Goal: Task Accomplishment & Management: Manage account settings

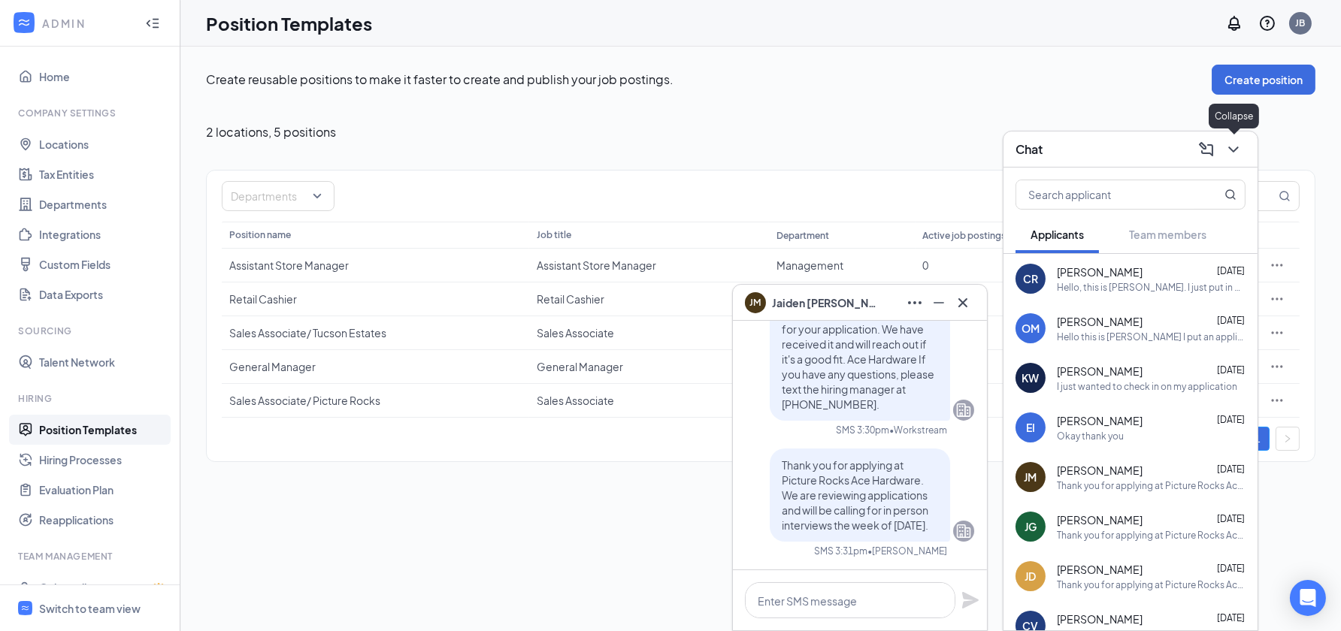
click at [1232, 151] on icon "ChevronDown" at bounding box center [1234, 150] width 18 height 18
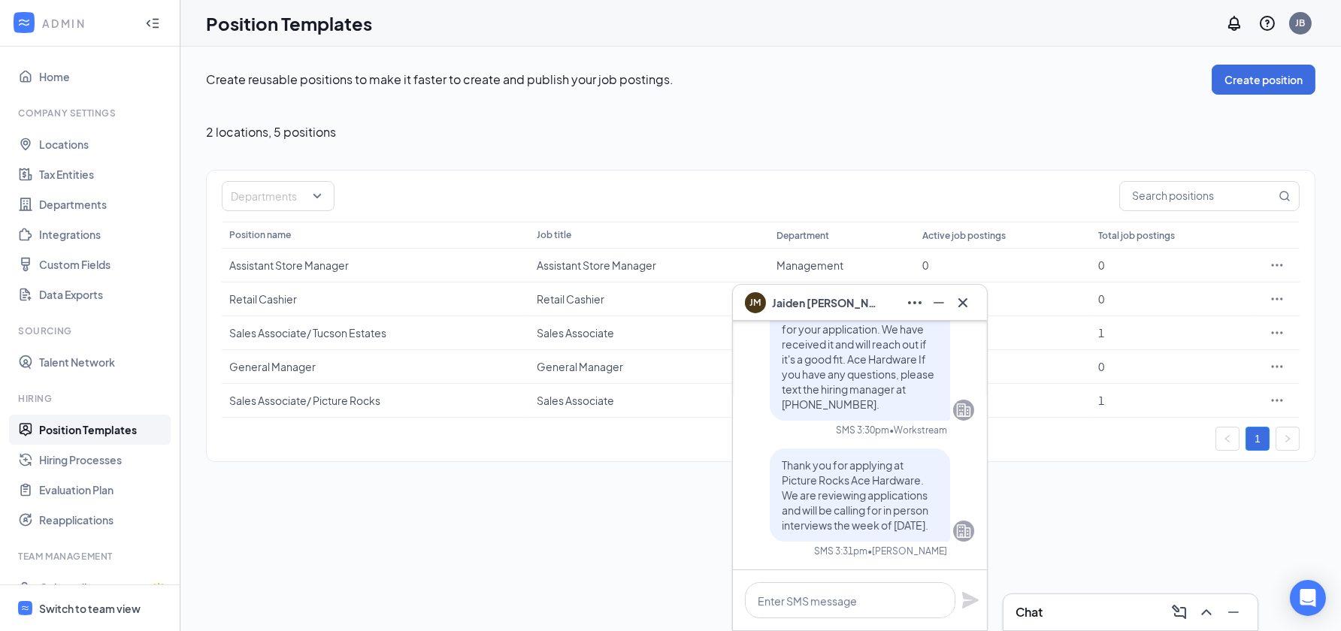
drag, startPoint x: 120, startPoint y: 607, endPoint x: 124, endPoint y: 600, distance: 7.7
click at [120, 607] on div "Switch to team view" at bounding box center [89, 608] width 101 height 15
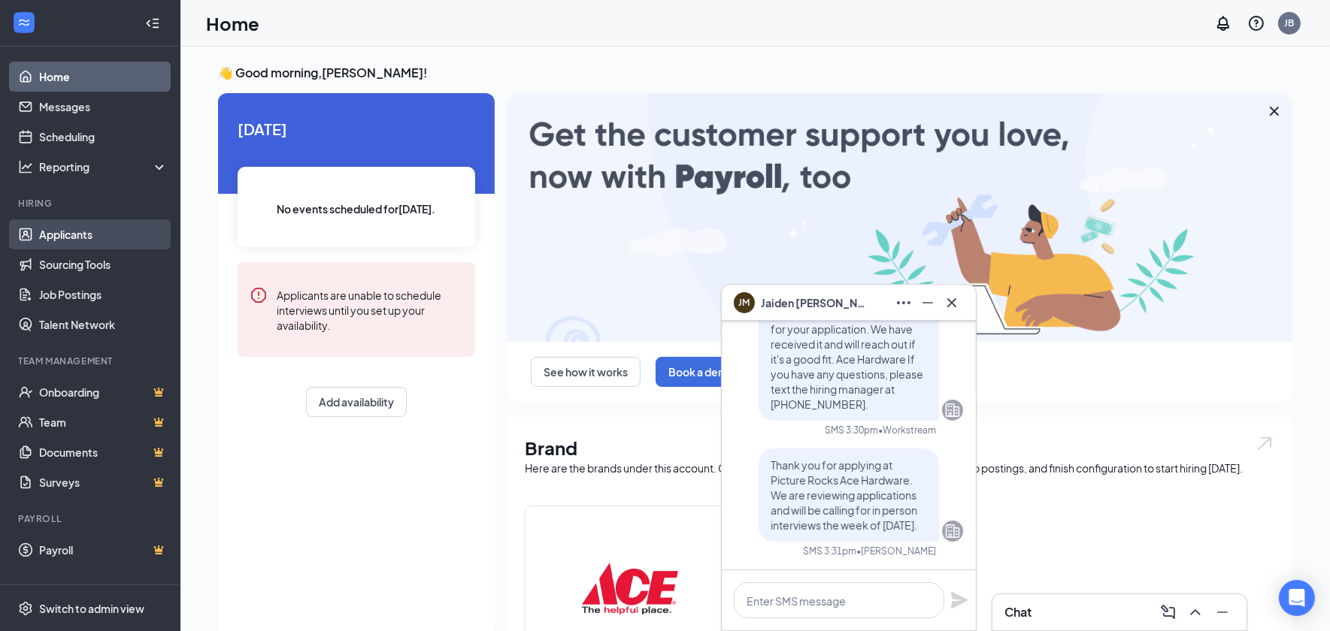
click at [87, 239] on link "Applicants" at bounding box center [103, 235] width 129 height 30
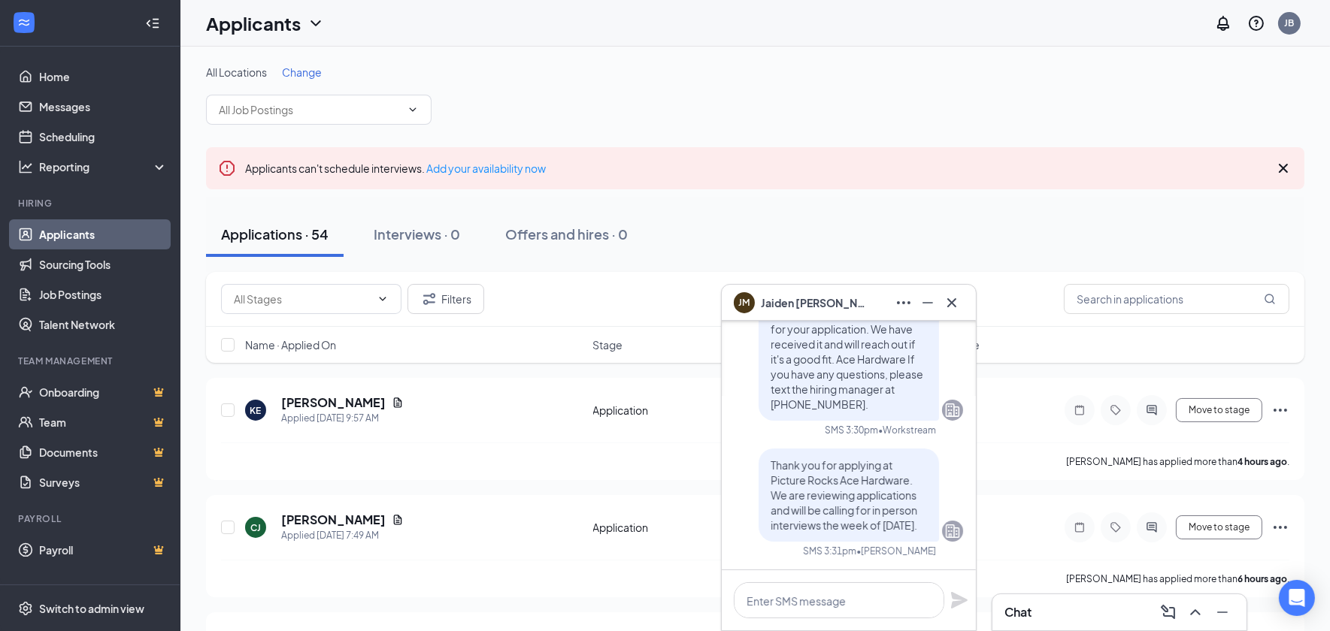
click at [965, 302] on div "JM [PERSON_NAME]" at bounding box center [849, 303] width 254 height 36
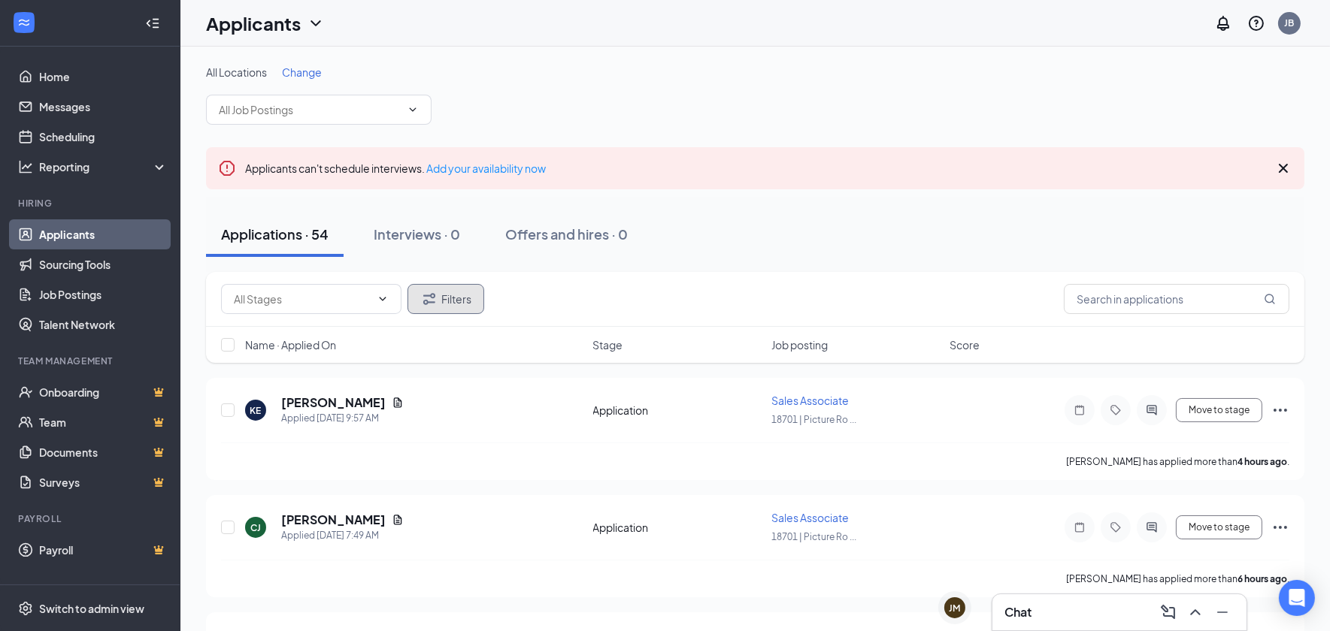
click at [432, 298] on icon "Filter" at bounding box center [429, 299] width 18 height 18
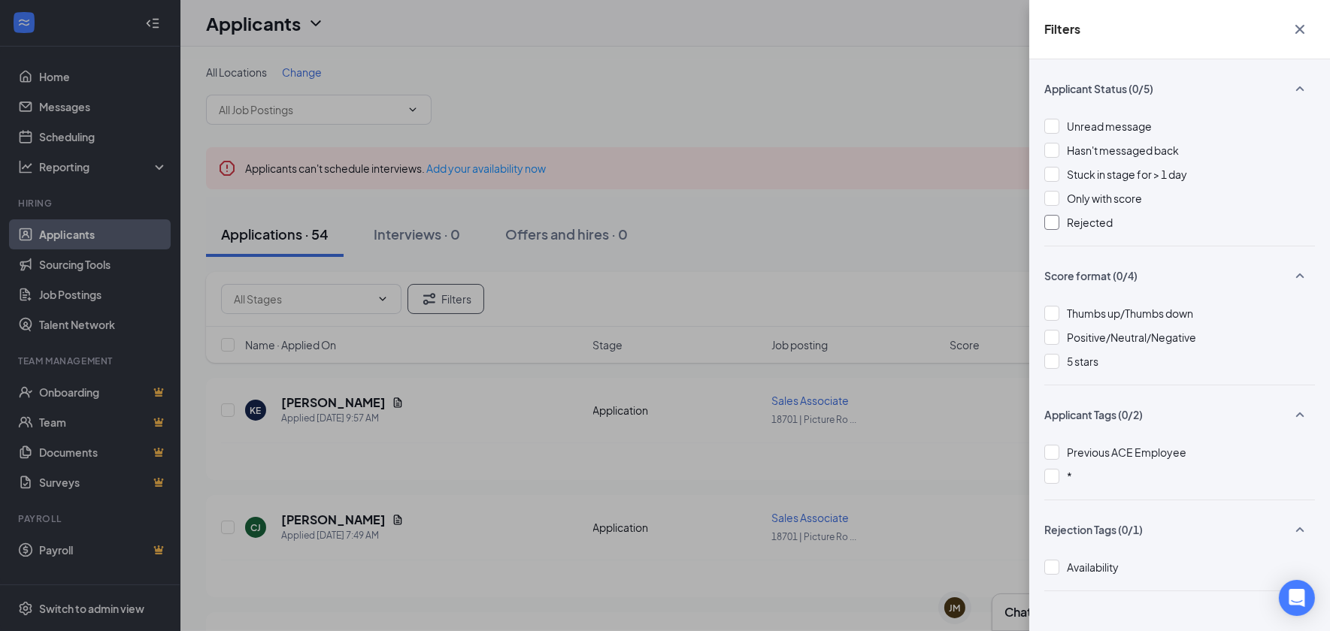
click at [1058, 223] on div at bounding box center [1051, 222] width 15 height 15
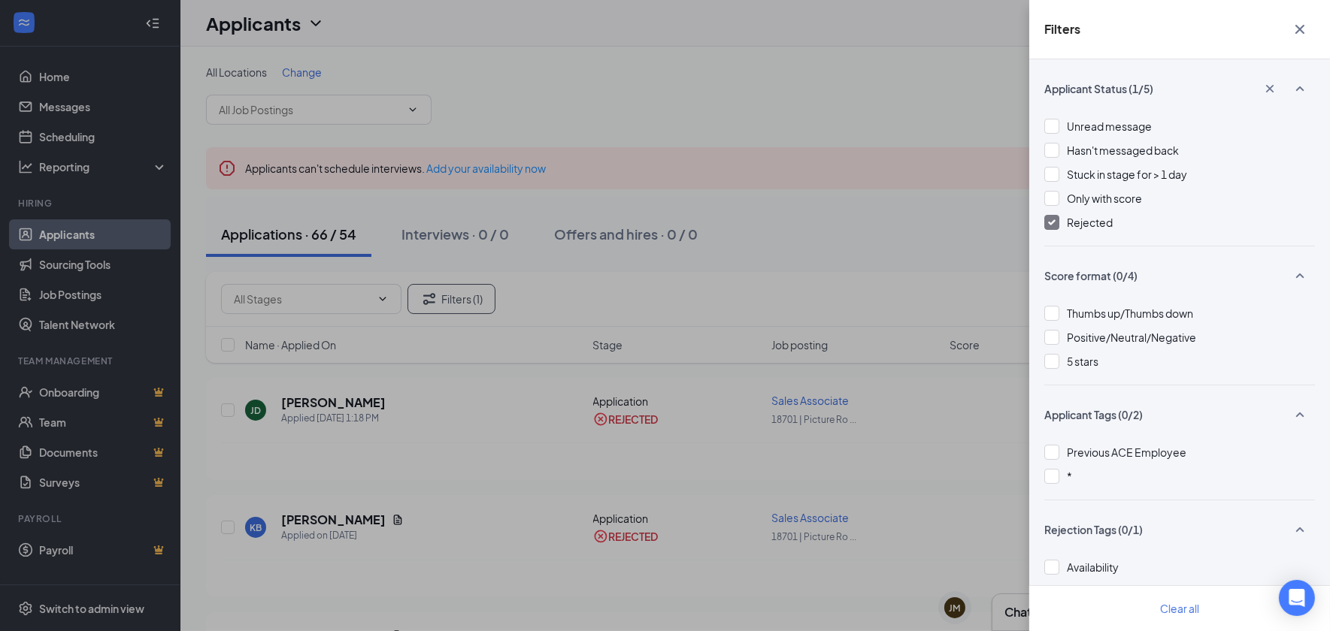
click at [1296, 28] on icon "Cross" at bounding box center [1300, 29] width 18 height 18
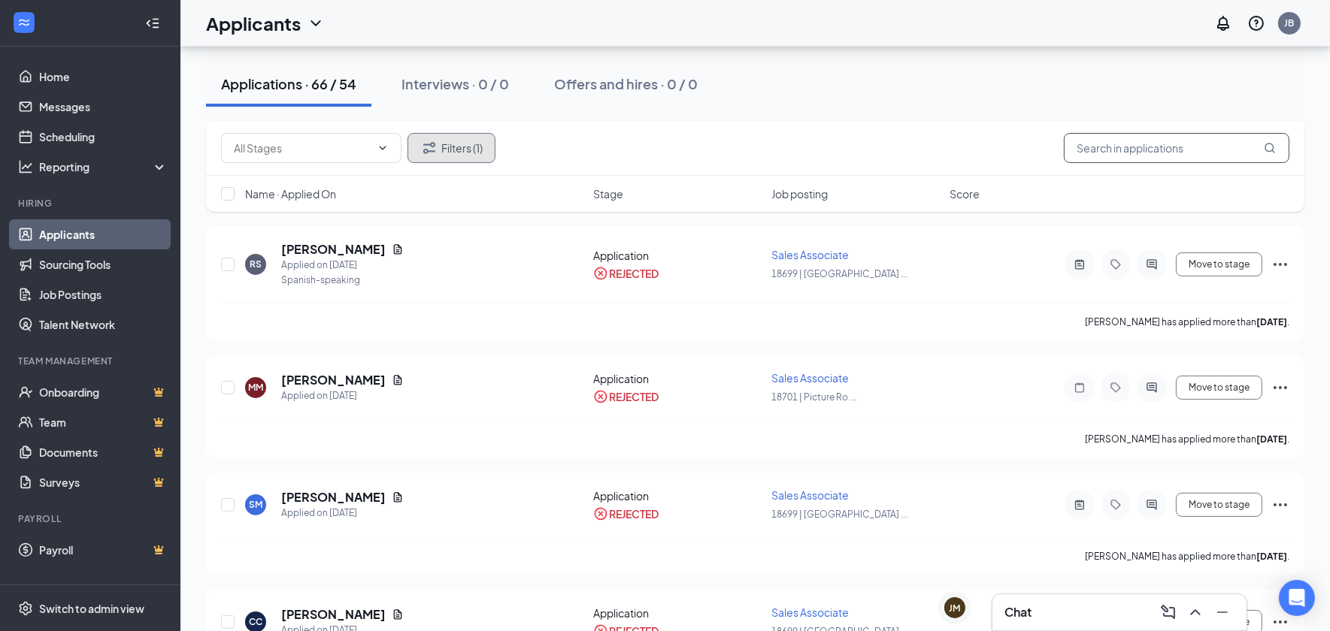
scroll to position [375, 0]
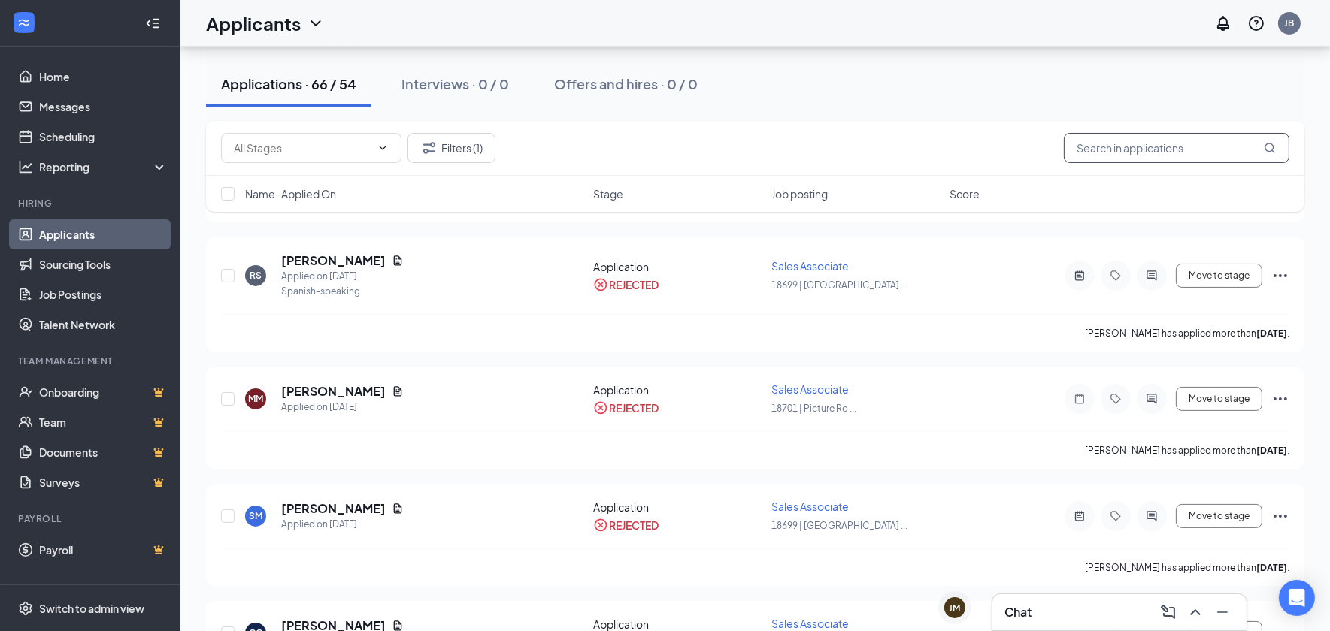
click at [1118, 142] on input "text" at bounding box center [1177, 148] width 226 height 30
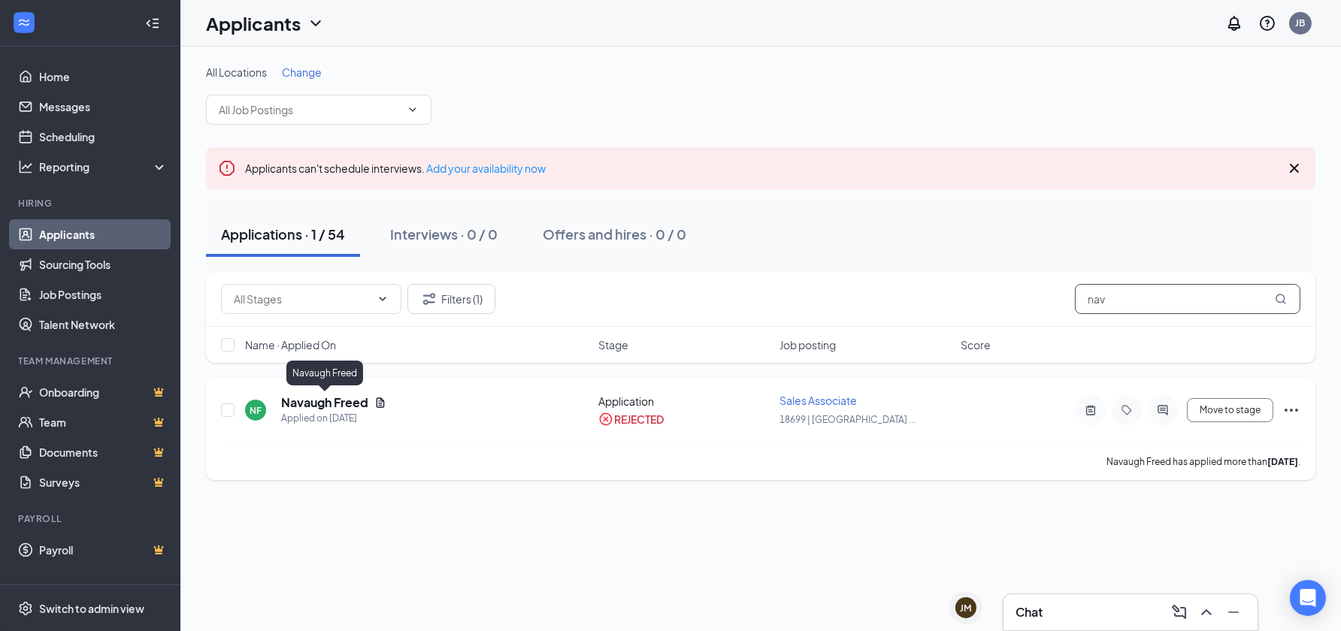
type input "nav"
click at [338, 403] on h5 "Navaugh Freed" at bounding box center [324, 403] width 87 height 17
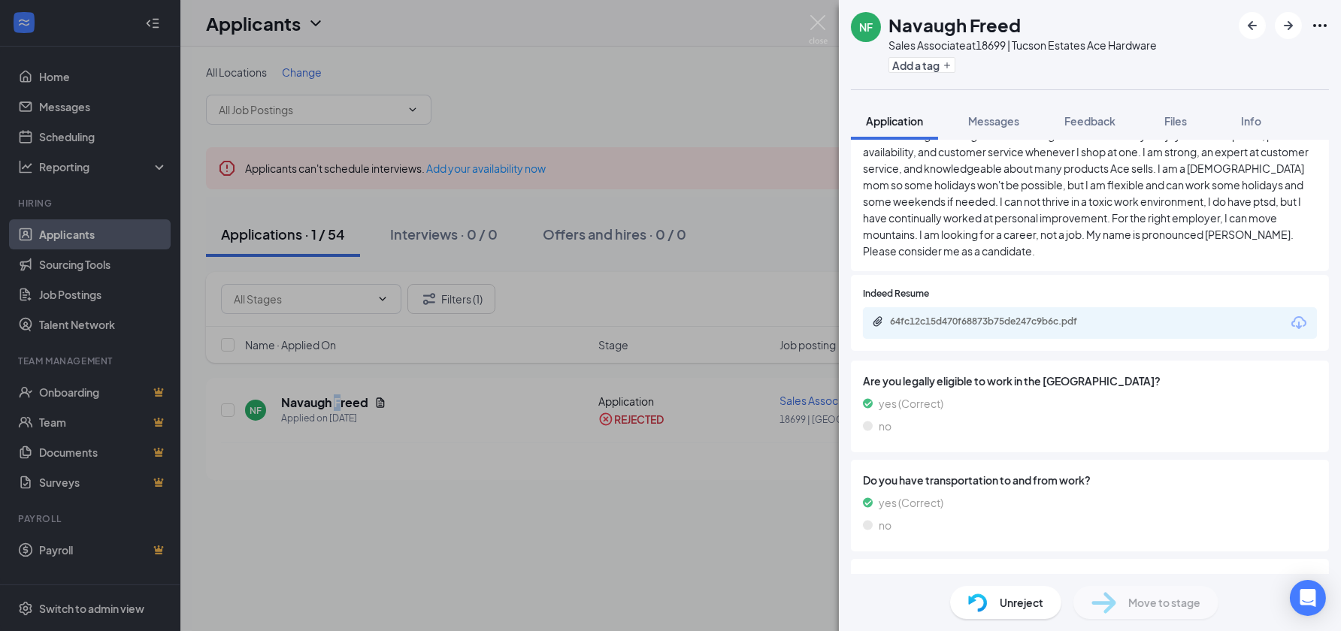
scroll to position [1052, 0]
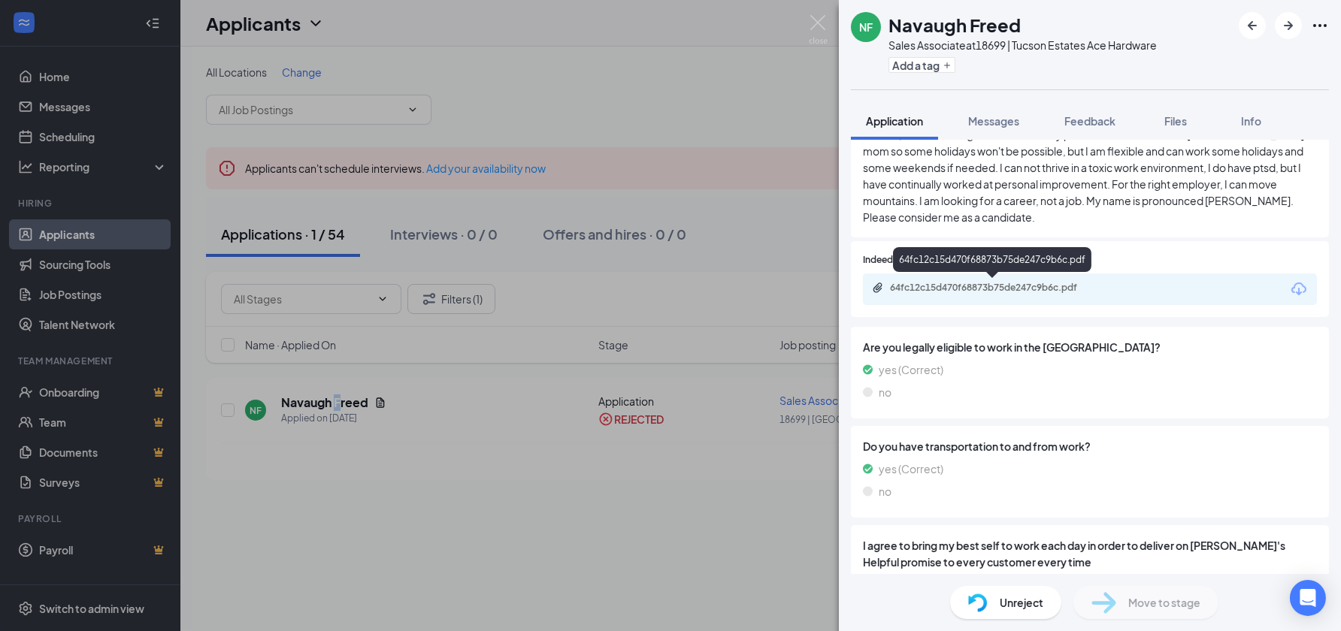
click at [1022, 286] on div "64fc12c15d470f68873b75de247c9b6c.pdf" at bounding box center [995, 288] width 210 height 12
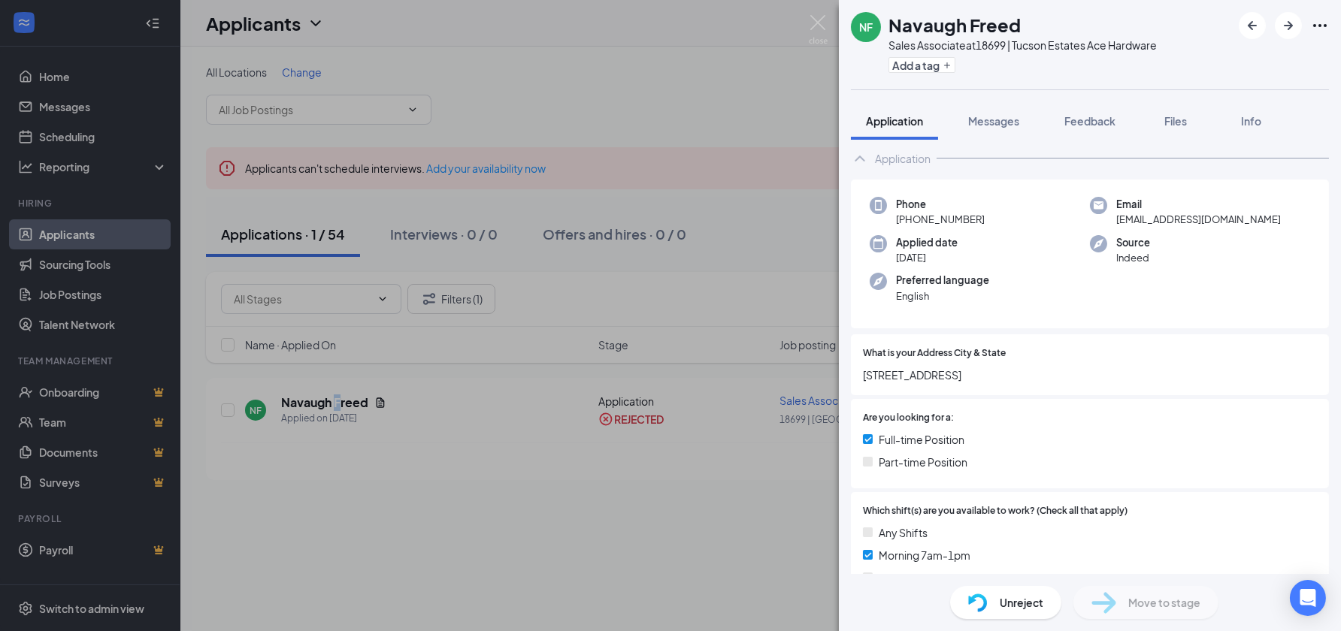
scroll to position [0, 0]
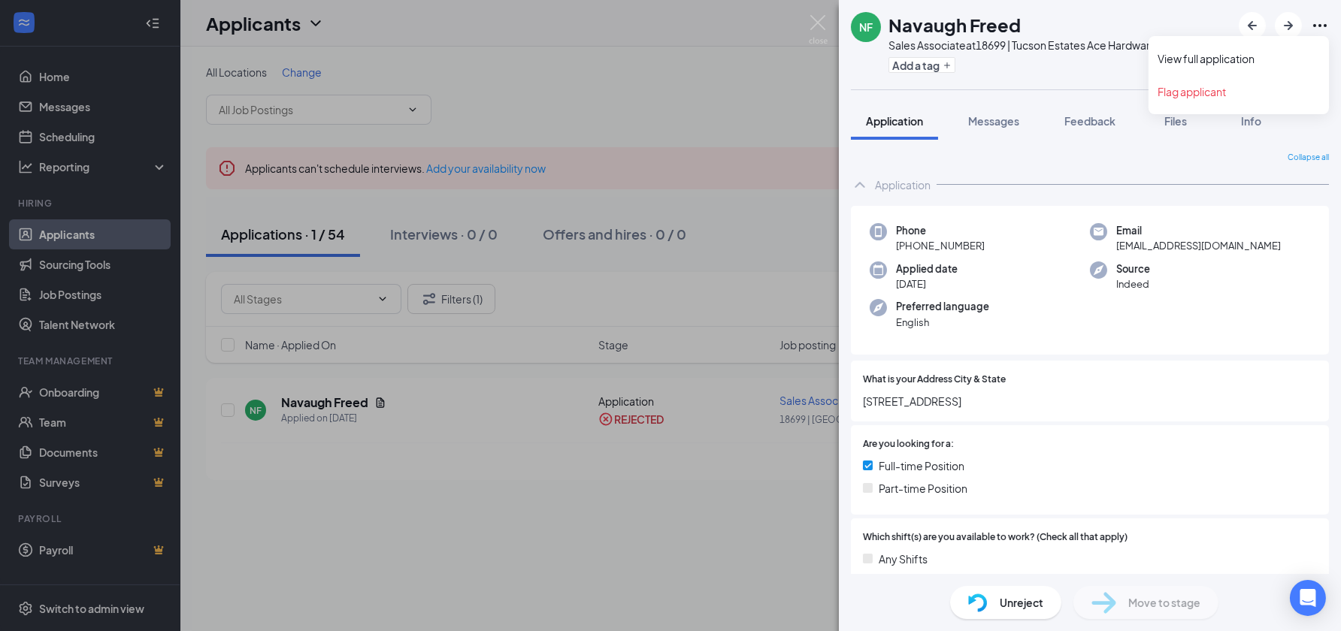
click at [1322, 26] on icon "Ellipses" at bounding box center [1320, 26] width 18 height 18
click at [1212, 59] on link "View full application" at bounding box center [1239, 58] width 162 height 15
click at [1019, 604] on span "Unreject" at bounding box center [1022, 603] width 44 height 17
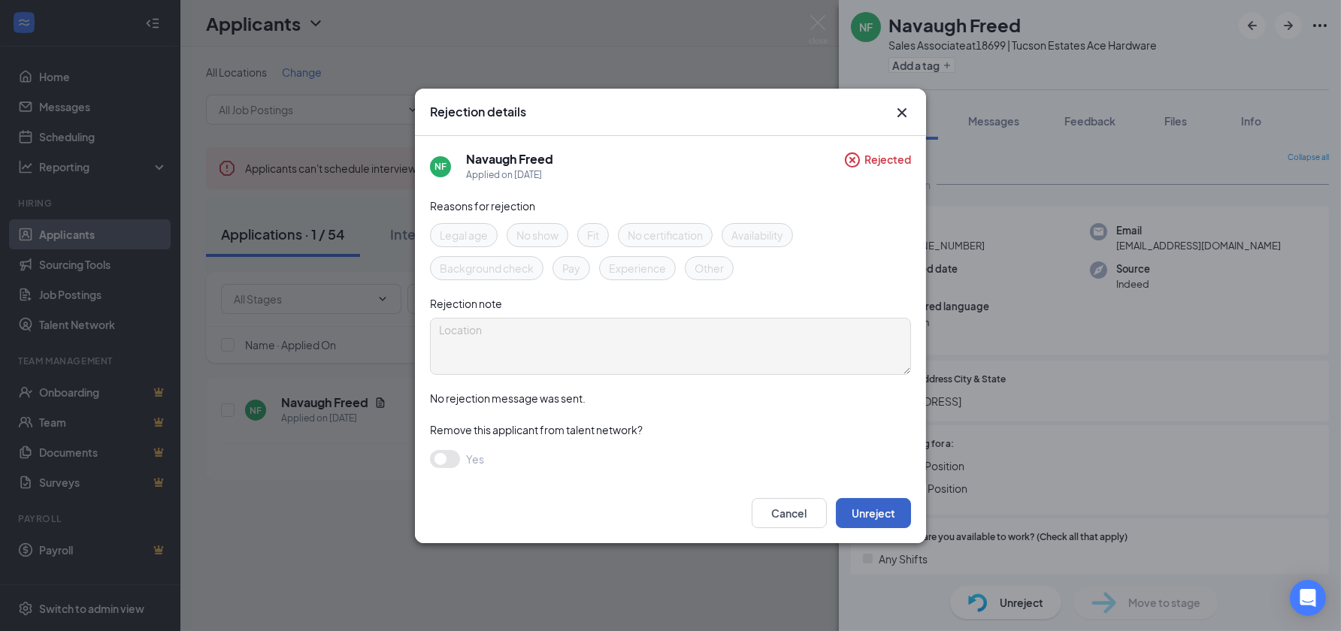
click at [869, 512] on button "Unreject" at bounding box center [873, 513] width 75 height 30
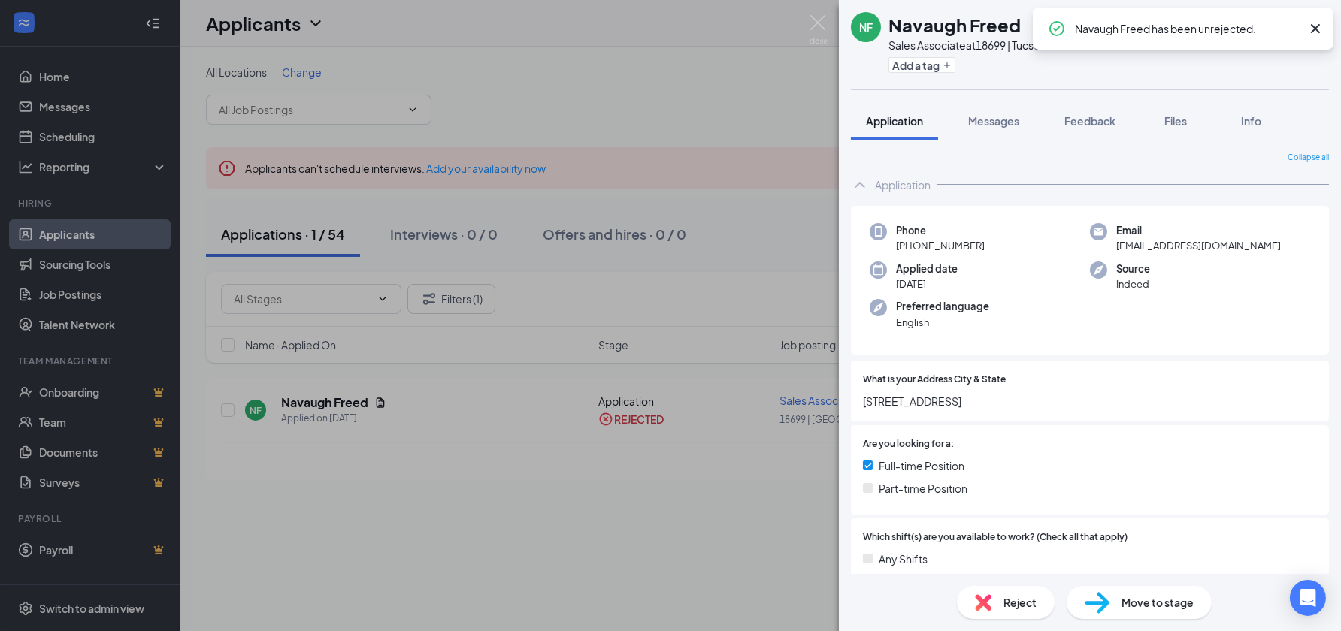
click at [783, 85] on div "NF Navaugh Freed Sales Associate at 18699 | Tucson Estates Ace Hardware Add a t…" at bounding box center [670, 315] width 1341 height 631
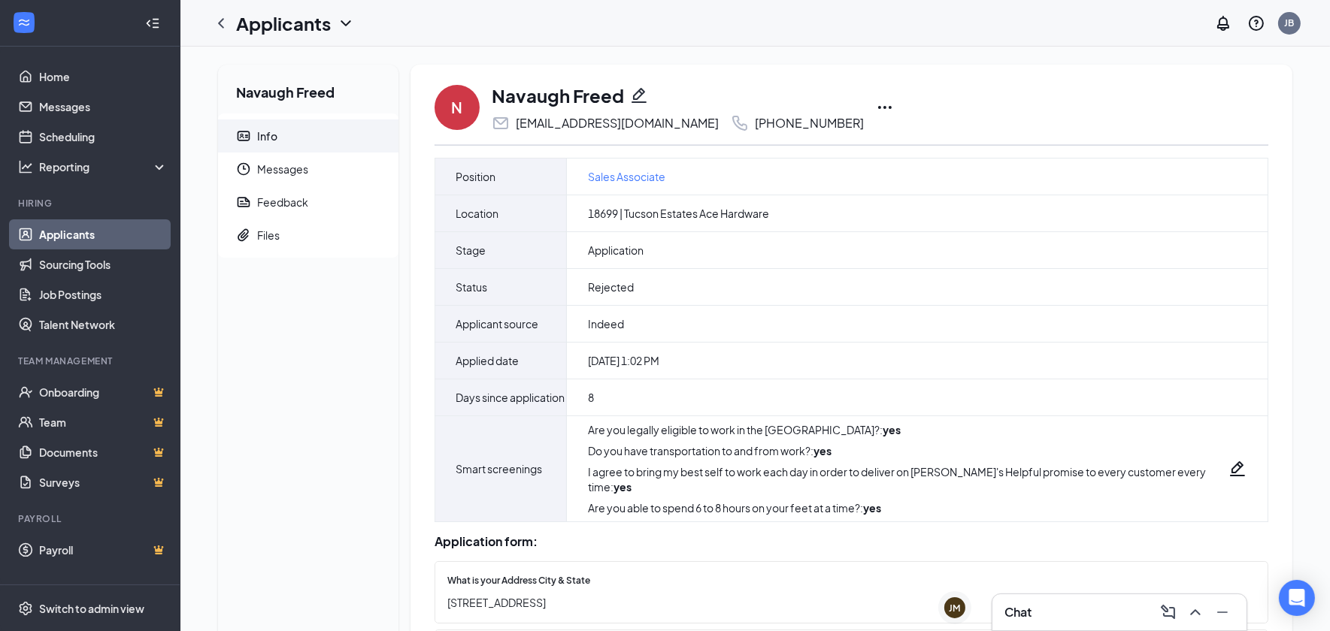
click at [878, 108] on icon "Ellipses" at bounding box center [885, 107] width 14 height 3
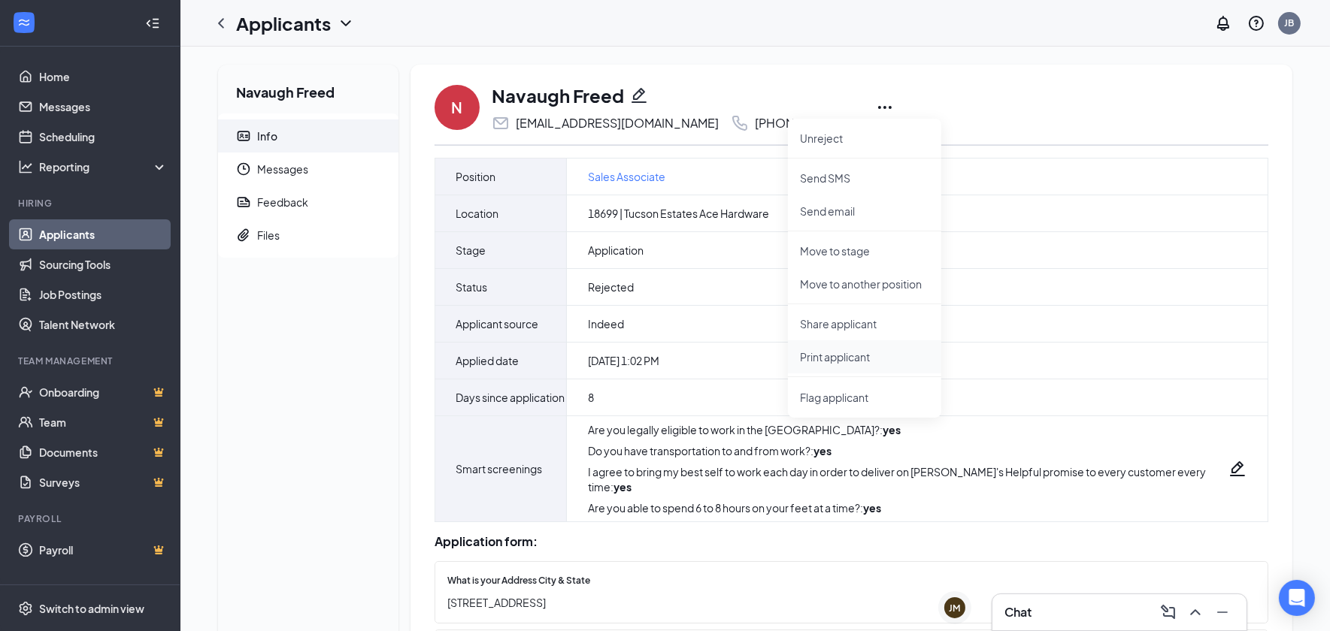
click at [826, 357] on p "Print applicant" at bounding box center [864, 357] width 129 height 15
